Goal: Entertainment & Leisure: Consume media (video, audio)

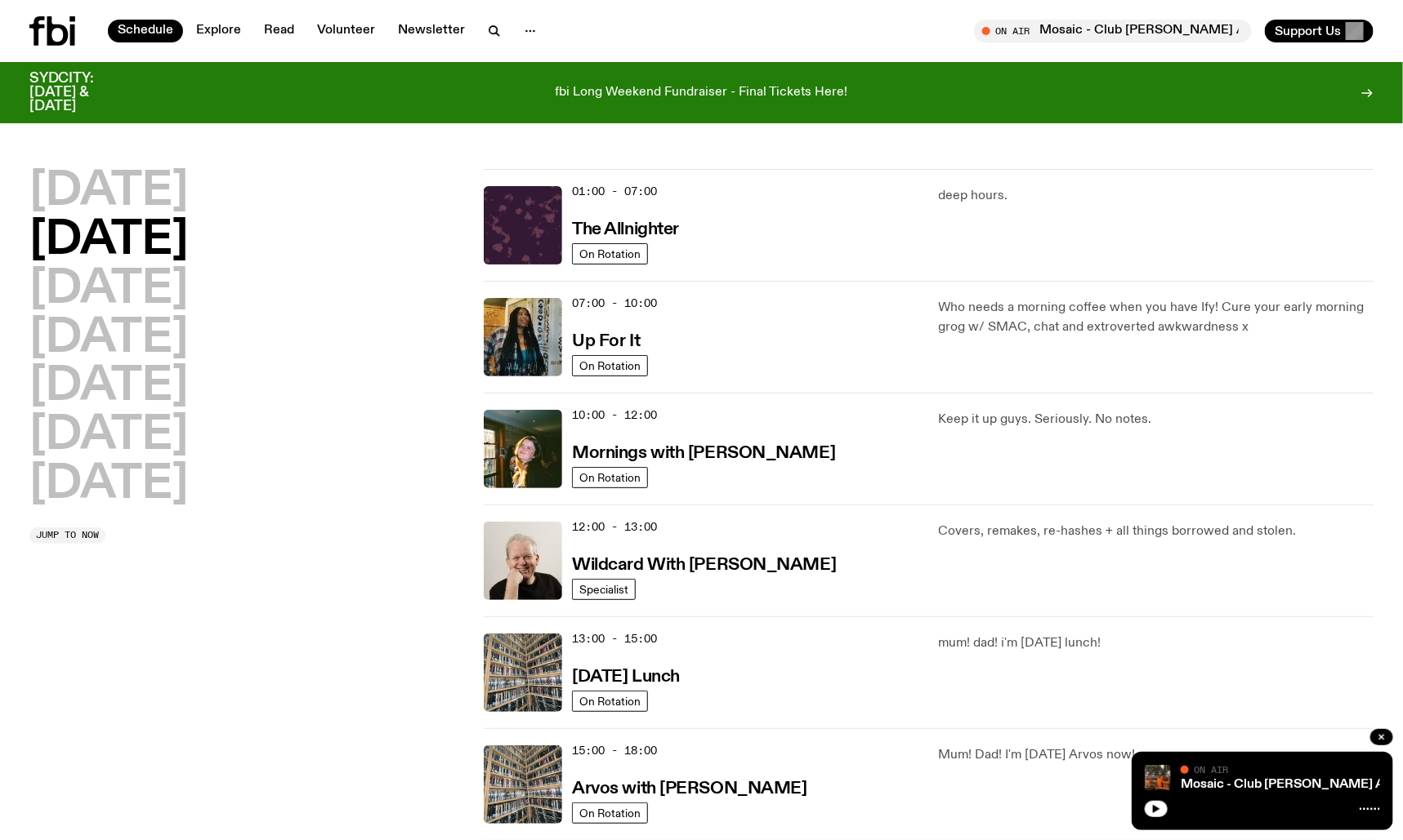
scroll to position [1, 0]
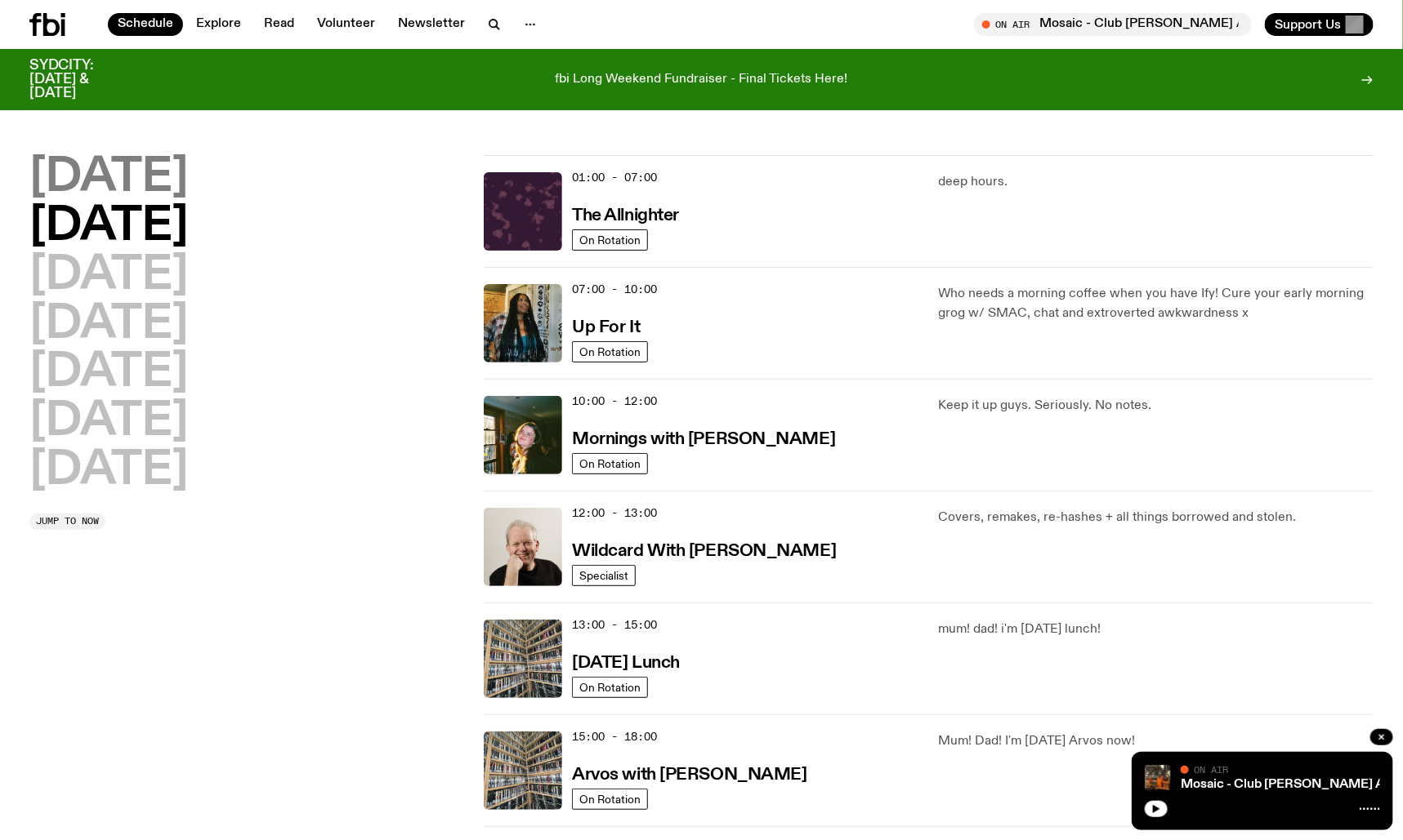
click at [188, 171] on h2 "[DATE]" at bounding box center [108, 178] width 159 height 45
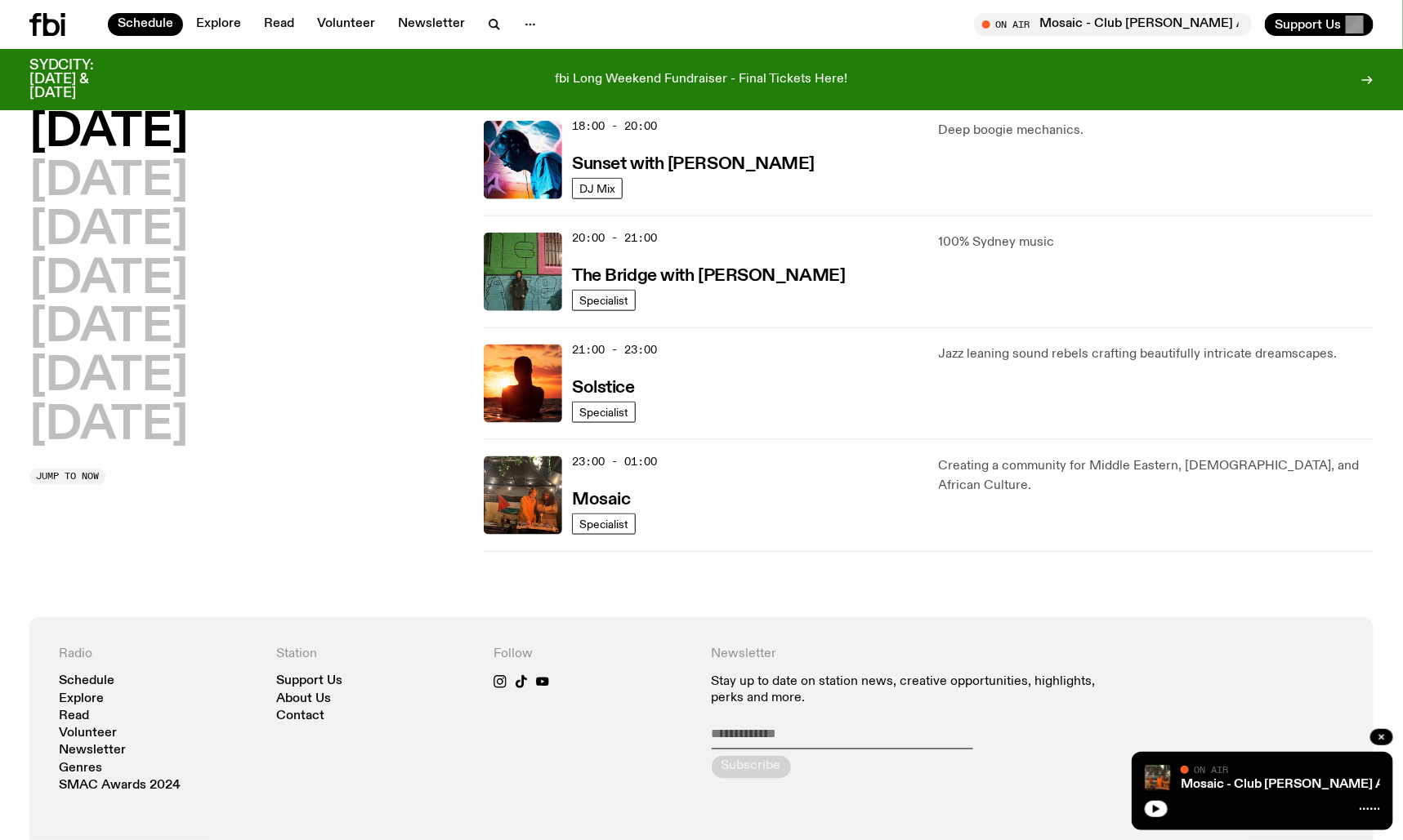
scroll to position [738, 0]
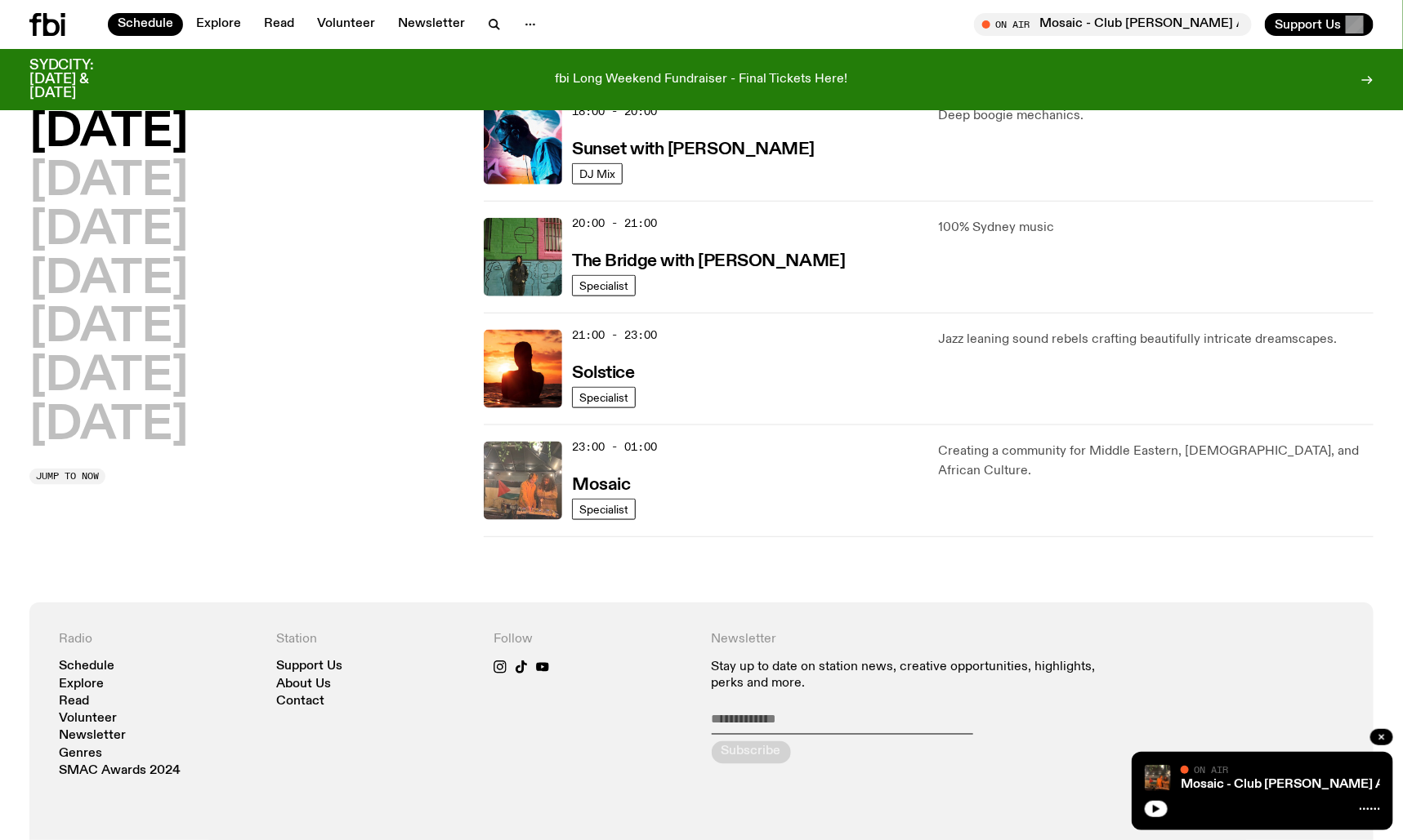
click at [531, 468] on img at bounding box center [523, 481] width 78 height 78
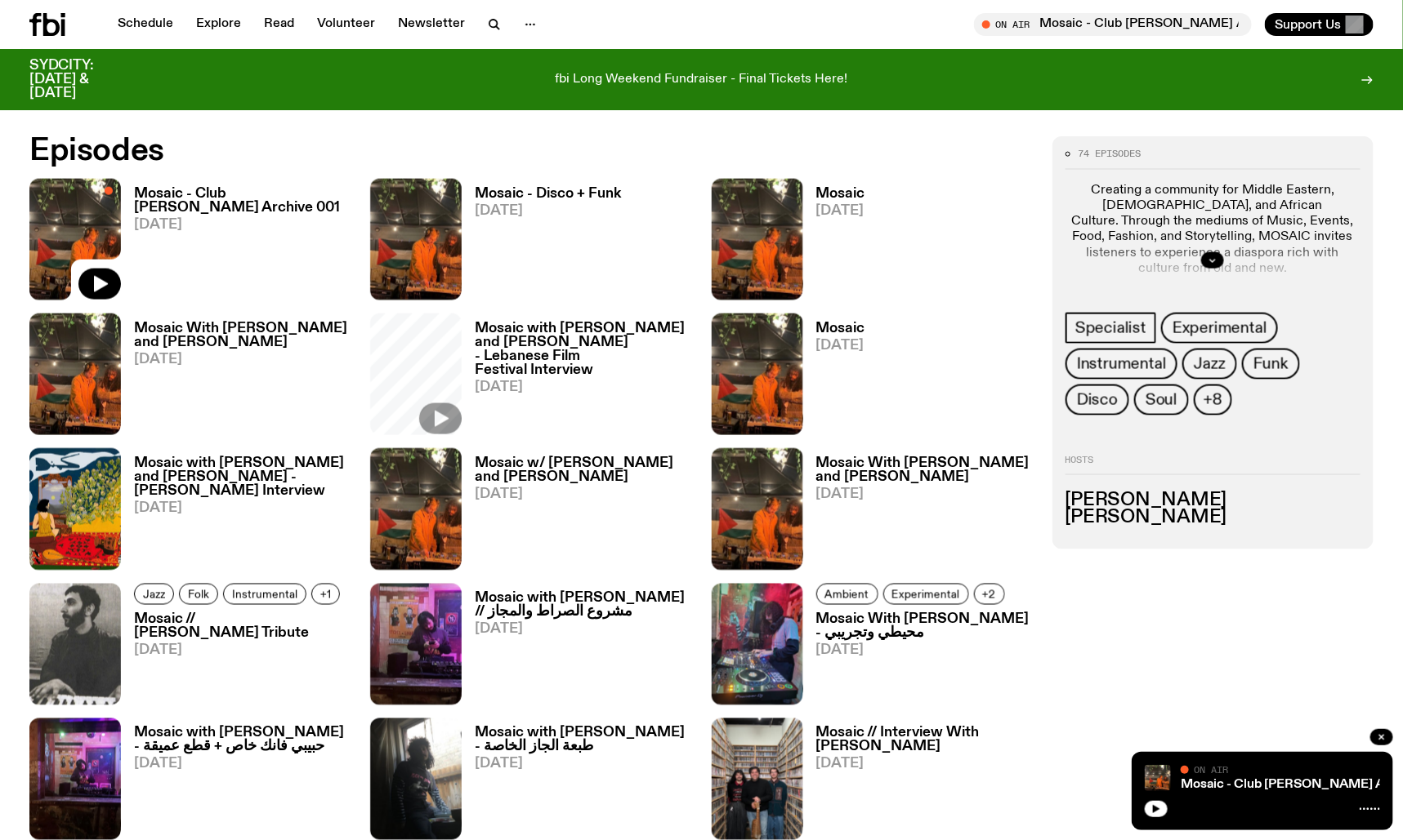
scroll to position [871, 0]
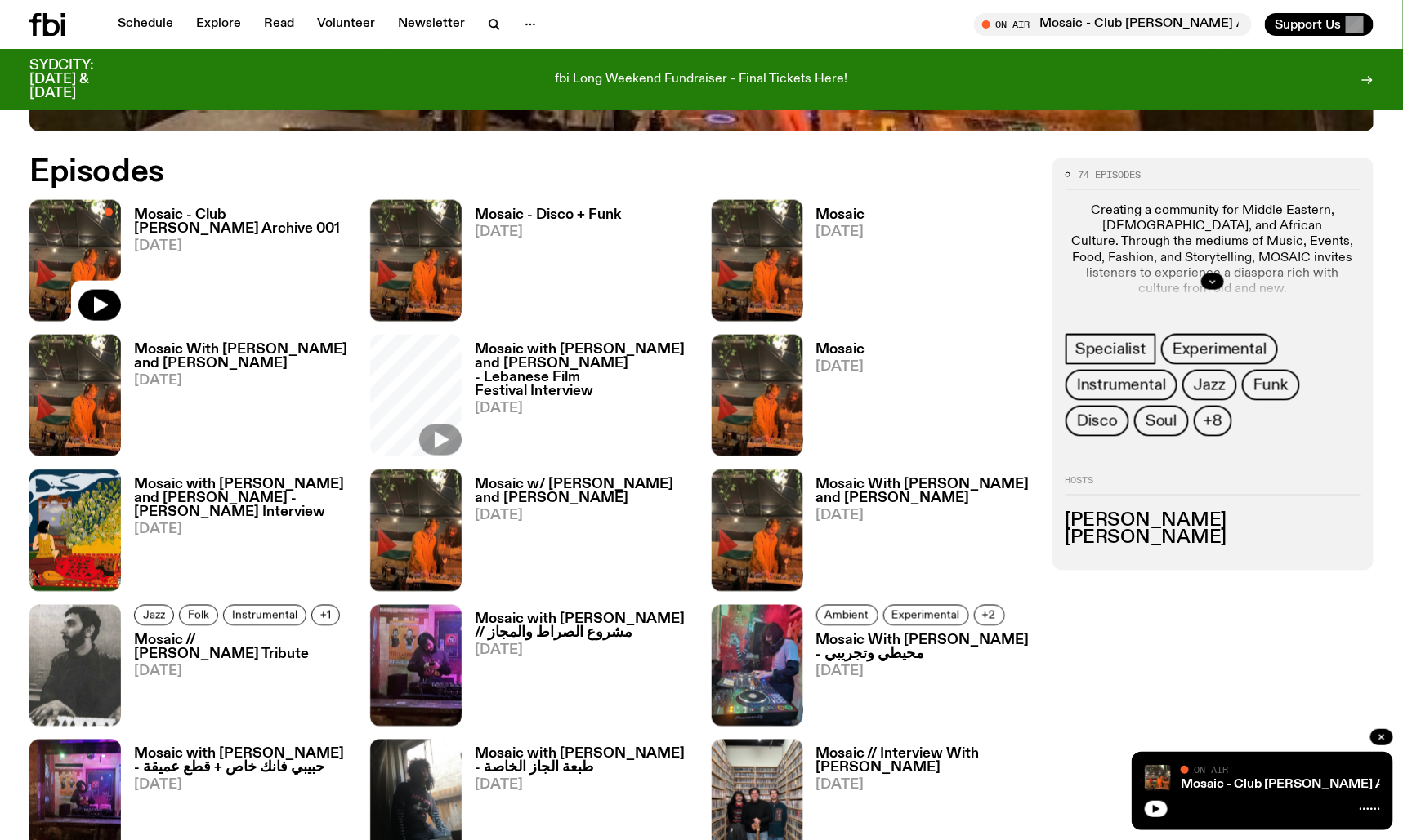
click at [209, 209] on h3 "Mosaic - Club [PERSON_NAME] Archive 001" at bounding box center [242, 222] width 217 height 28
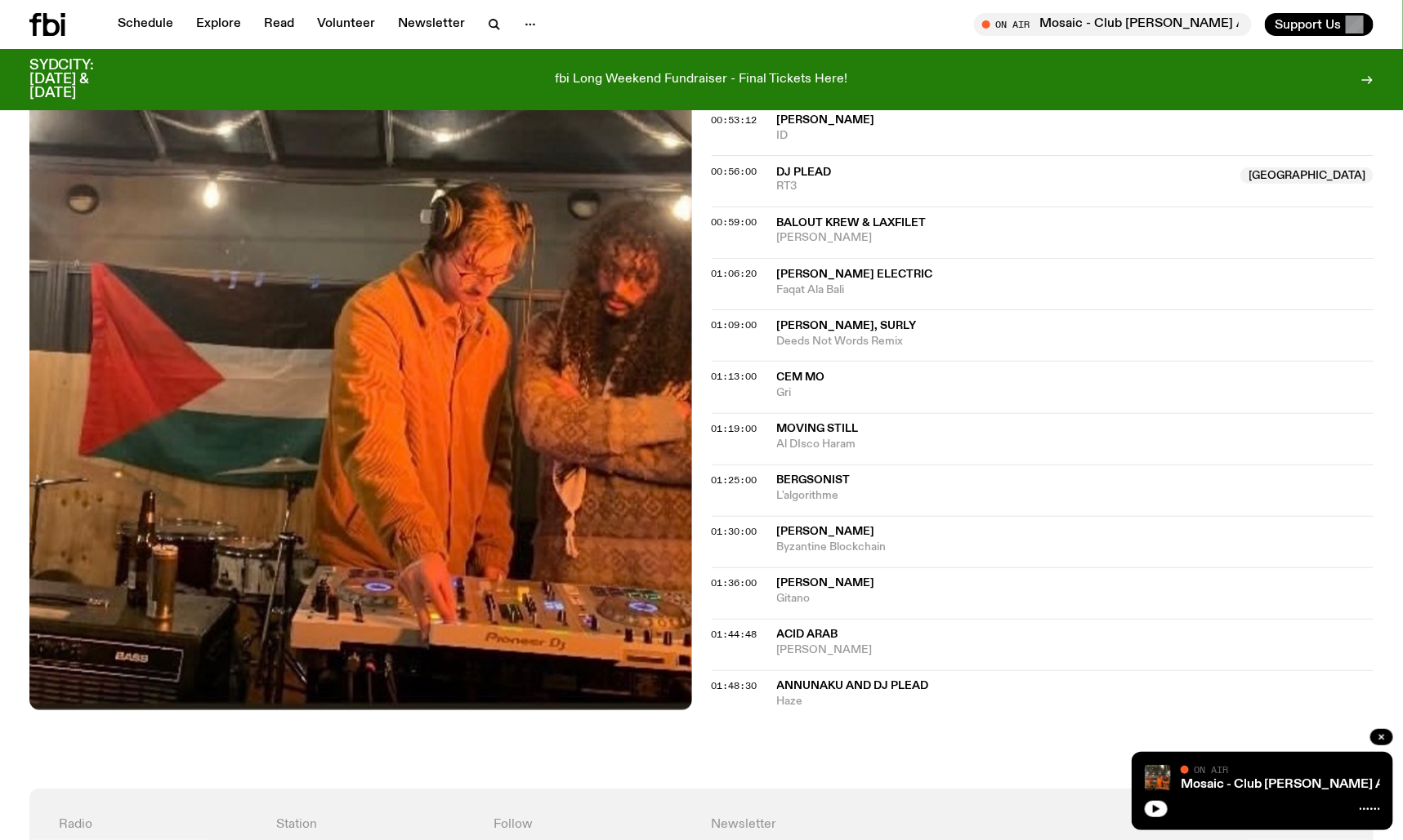
scroll to position [1227, 0]
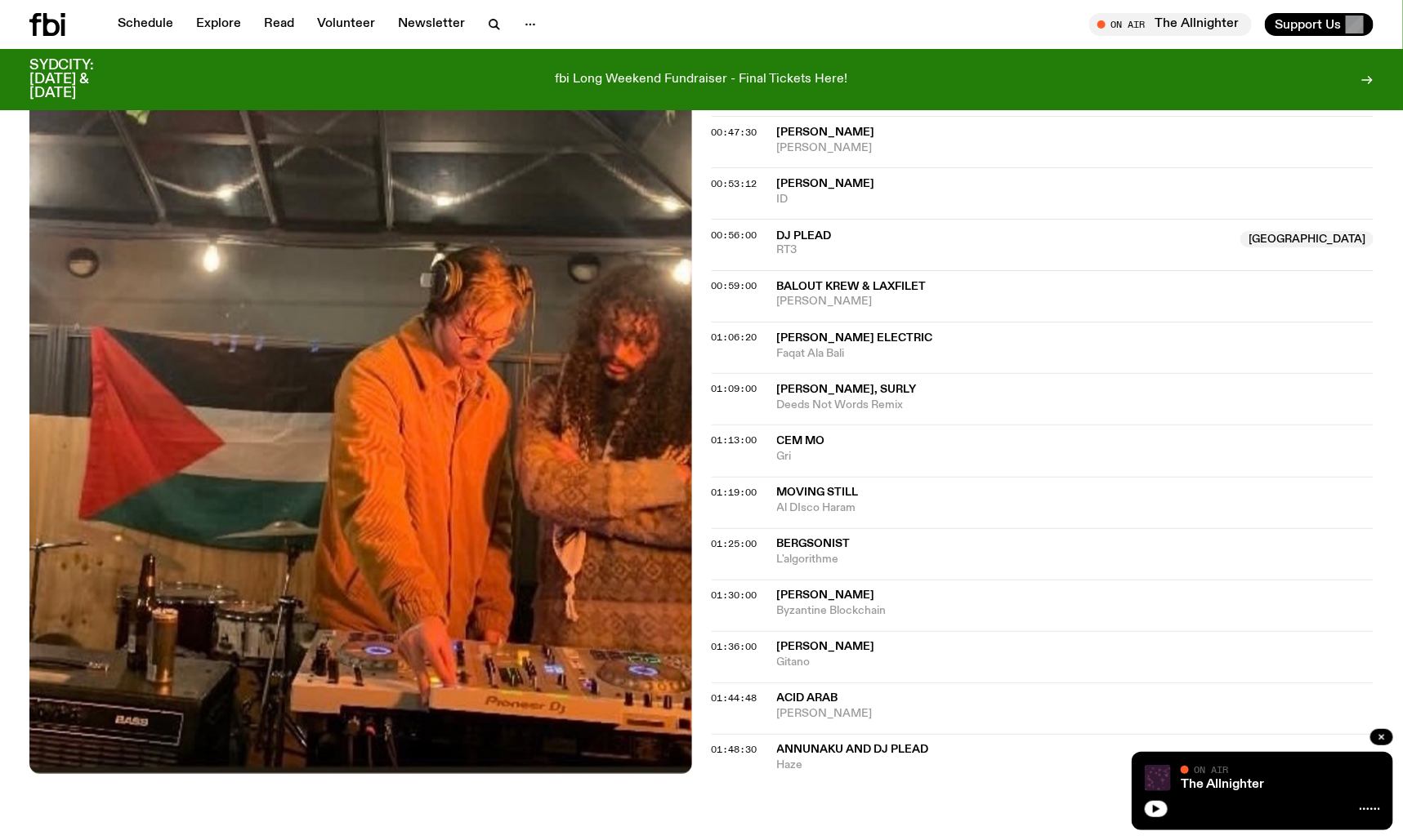
scroll to position [1165, 0]
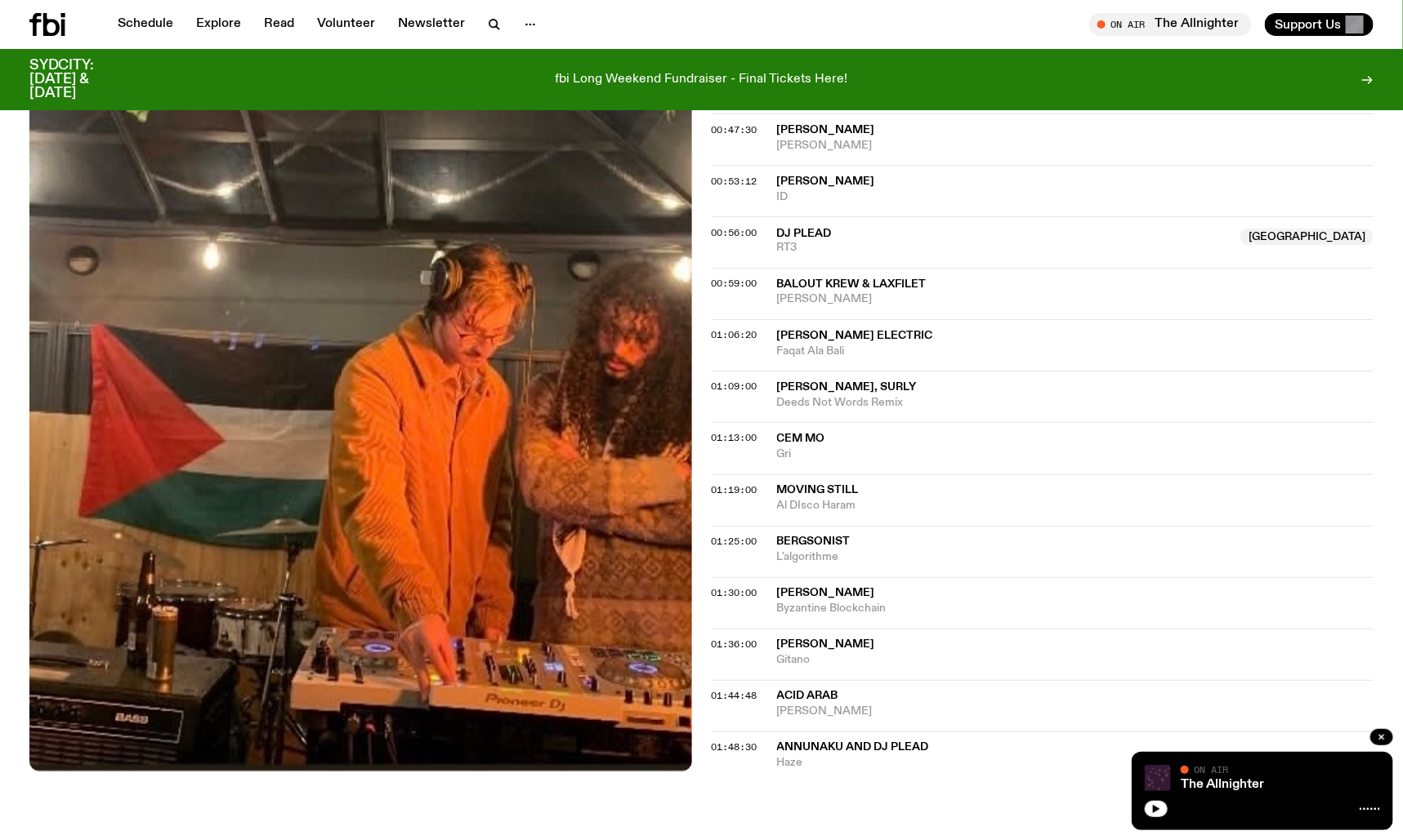
click at [850, 588] on span "[PERSON_NAME]" at bounding box center [826, 593] width 98 height 12
drag, startPoint x: 940, startPoint y: 674, endPoint x: 784, endPoint y: 660, distance: 156.6
click at [784, 741] on div "Annunaku and DJ Plead Haze" at bounding box center [1075, 757] width 597 height 31
